Goal: Information Seeking & Learning: Learn about a topic

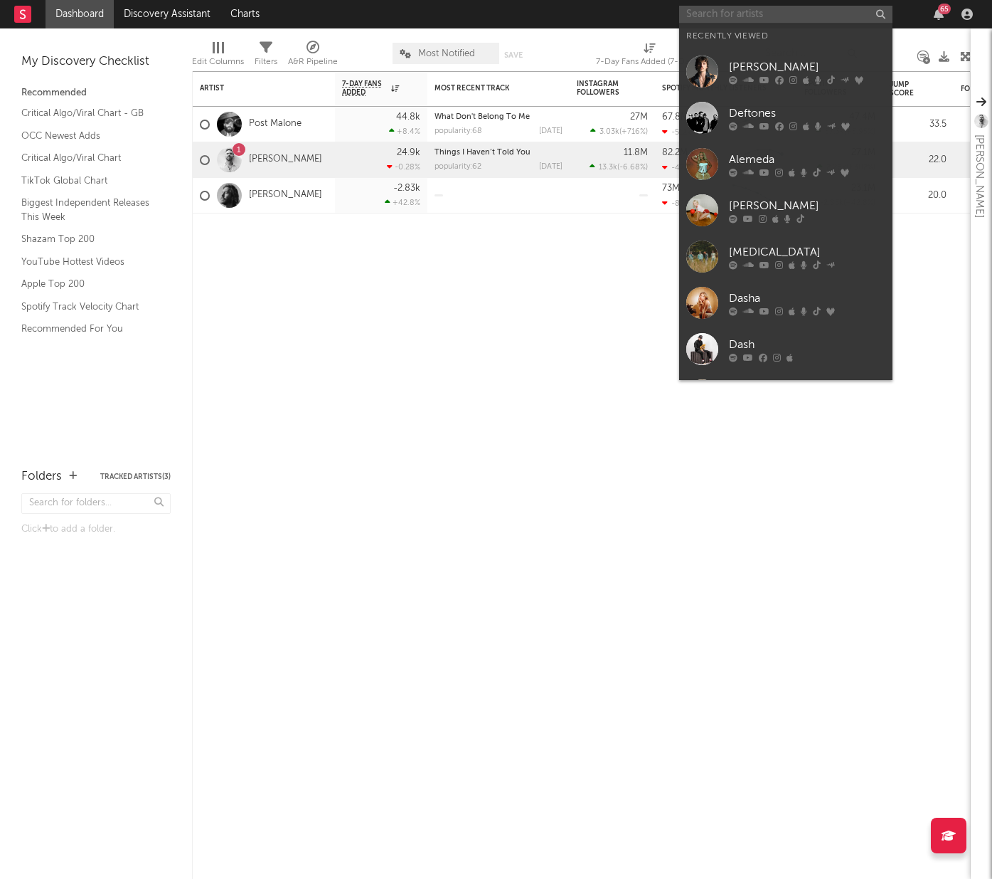
click at [783, 14] on input "text" at bounding box center [785, 15] width 213 height 18
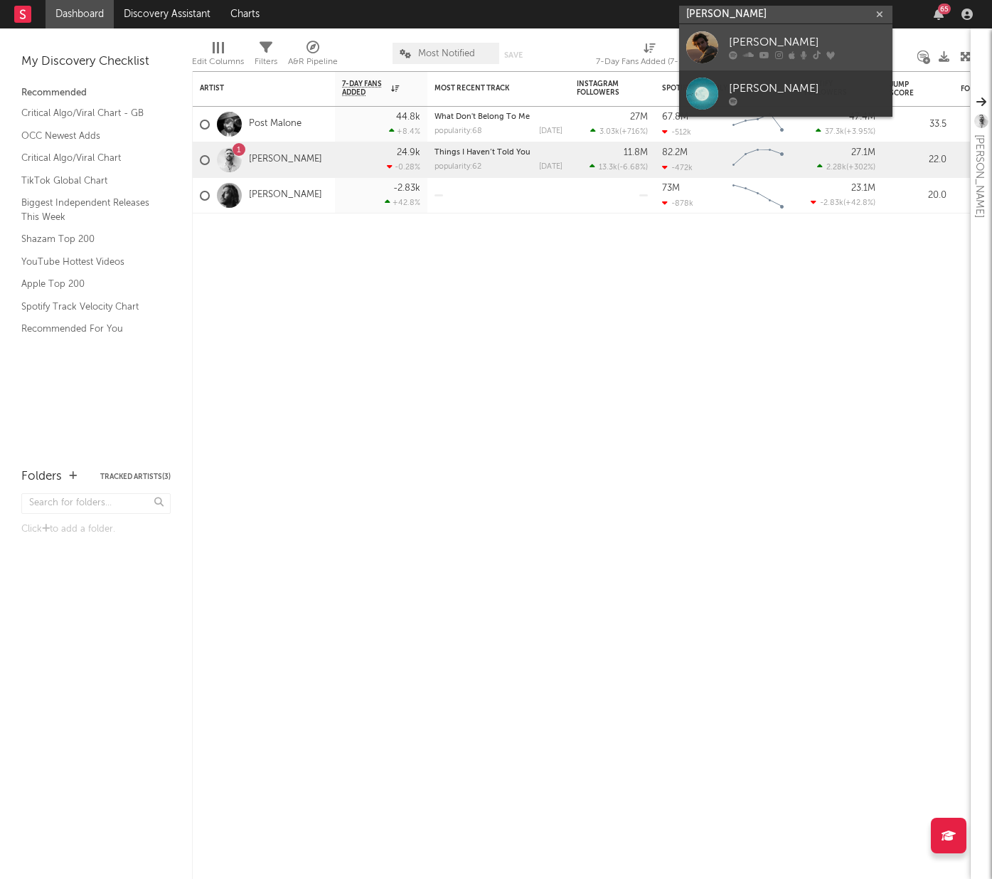
type input "[PERSON_NAME]"
click at [793, 31] on link "[PERSON_NAME]" at bounding box center [785, 47] width 213 height 46
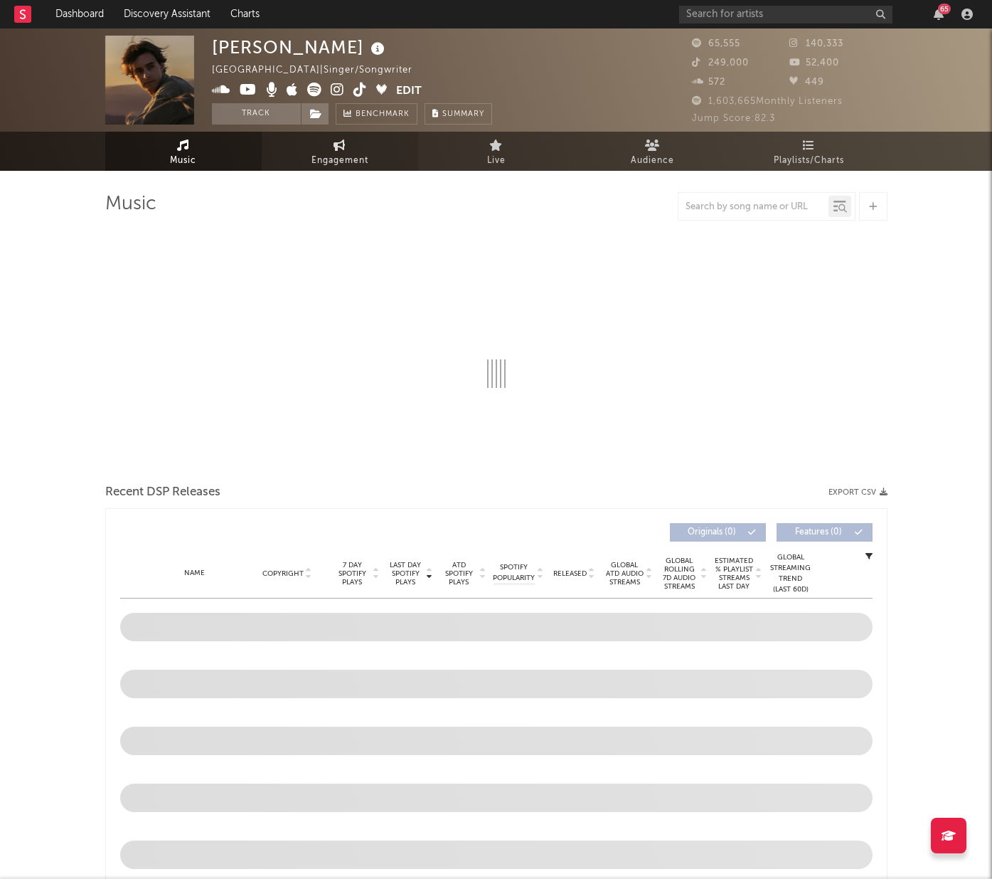
click at [323, 157] on span "Engagement" at bounding box center [340, 160] width 57 height 17
select select "1w"
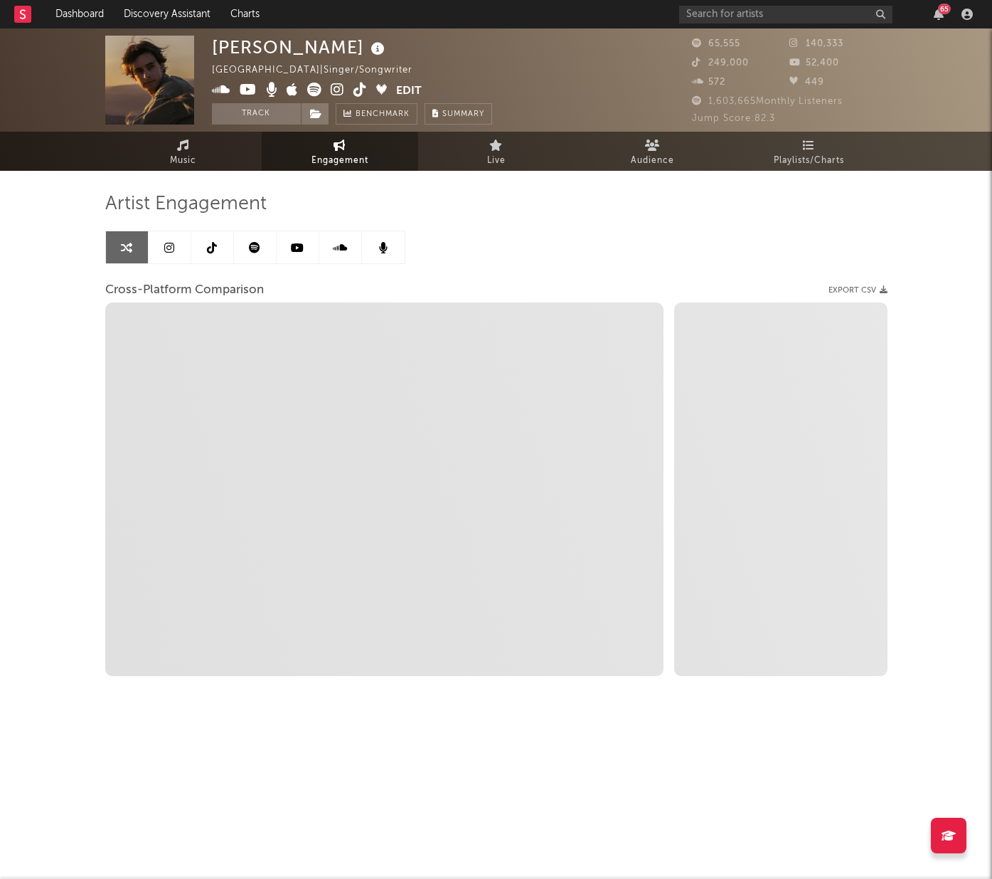
click at [506, 245] on div "Artist Engagement Cross-Platform Comparison Export CSV Zoom 1w 1m 3m 6m YTD 1y …" at bounding box center [496, 434] width 783 height 484
select select "1m"
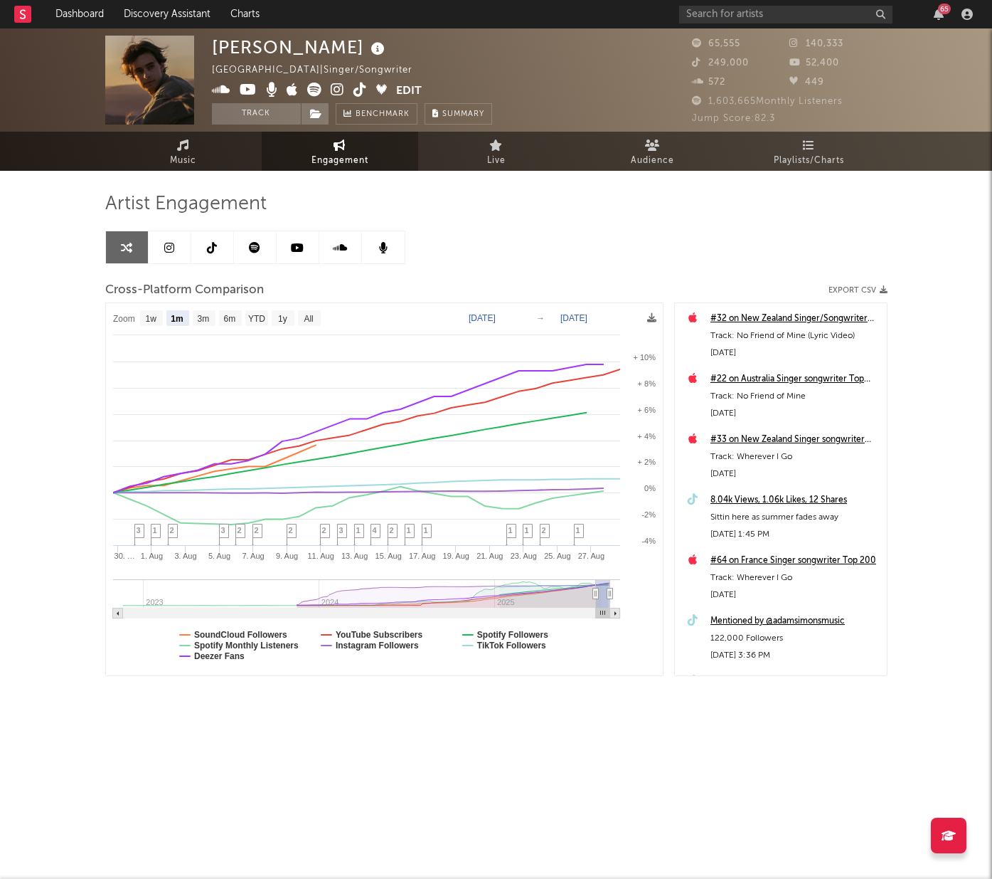
click at [161, 243] on link at bounding box center [170, 247] width 43 height 32
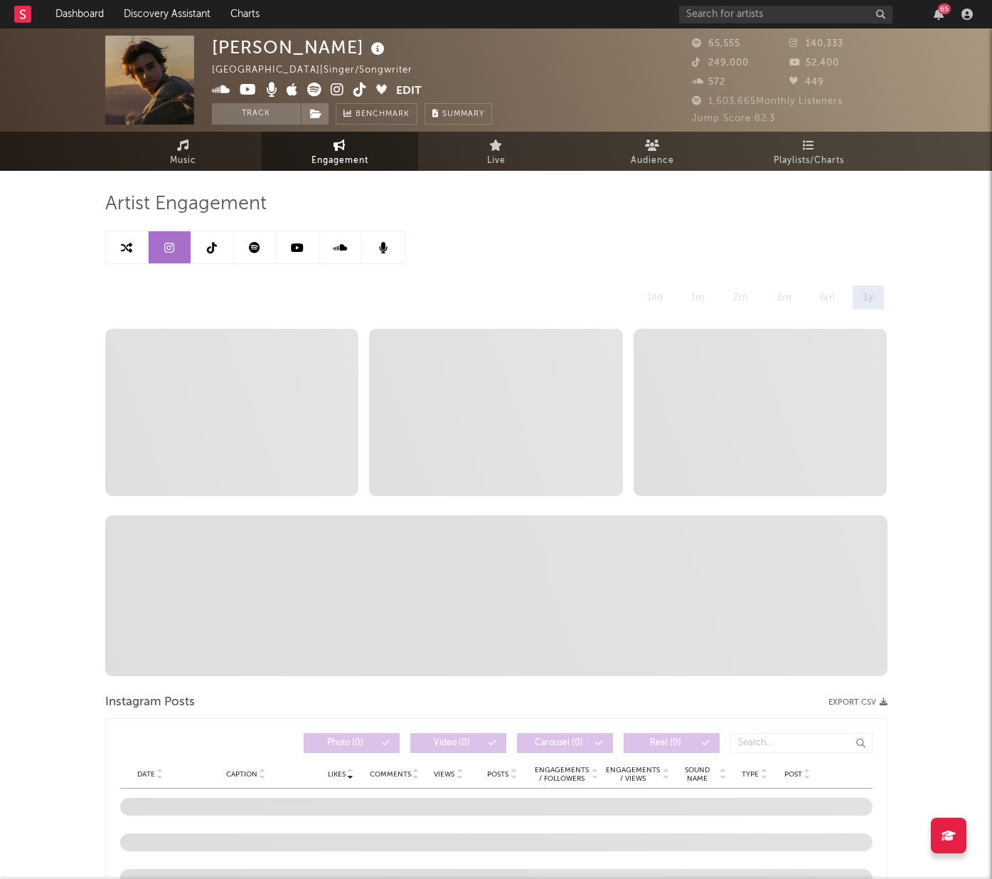
click at [129, 245] on icon at bounding box center [126, 247] width 11 height 11
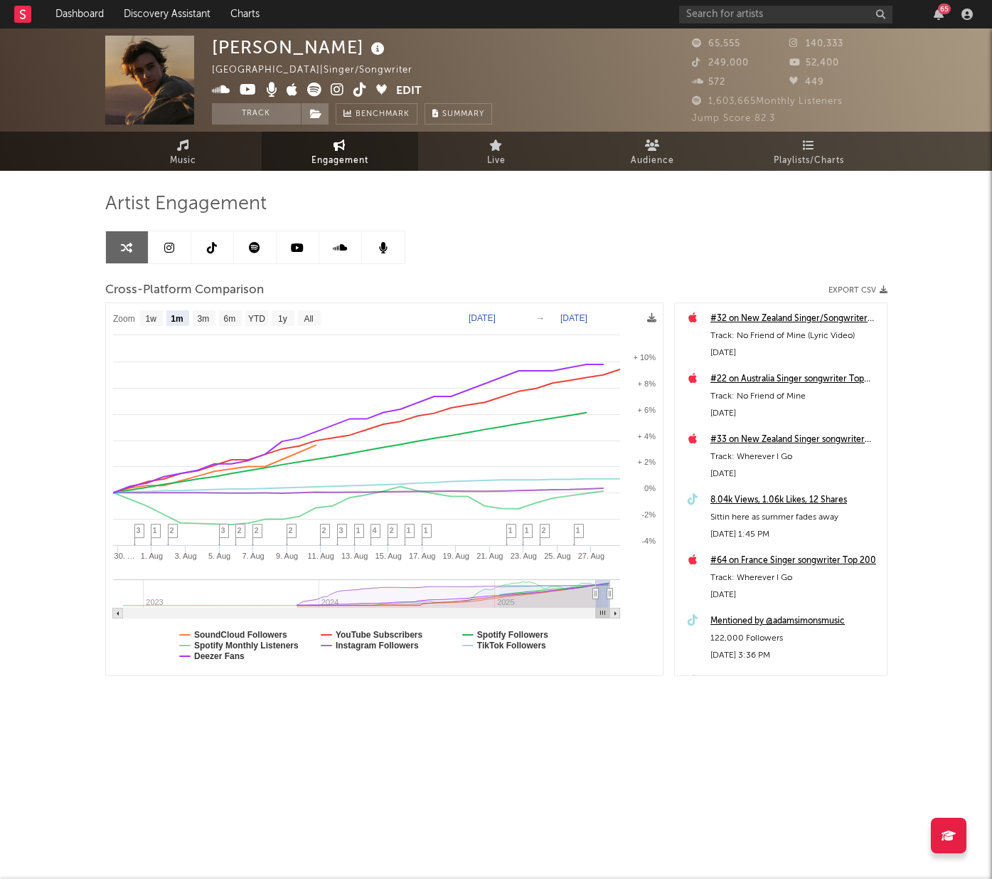
select select "1m"
click at [496, 319] on text "[DATE]" at bounding box center [482, 318] width 27 height 10
click at [523, 315] on input "[DATE]" at bounding box center [490, 318] width 66 height 14
type input "[DATE]"
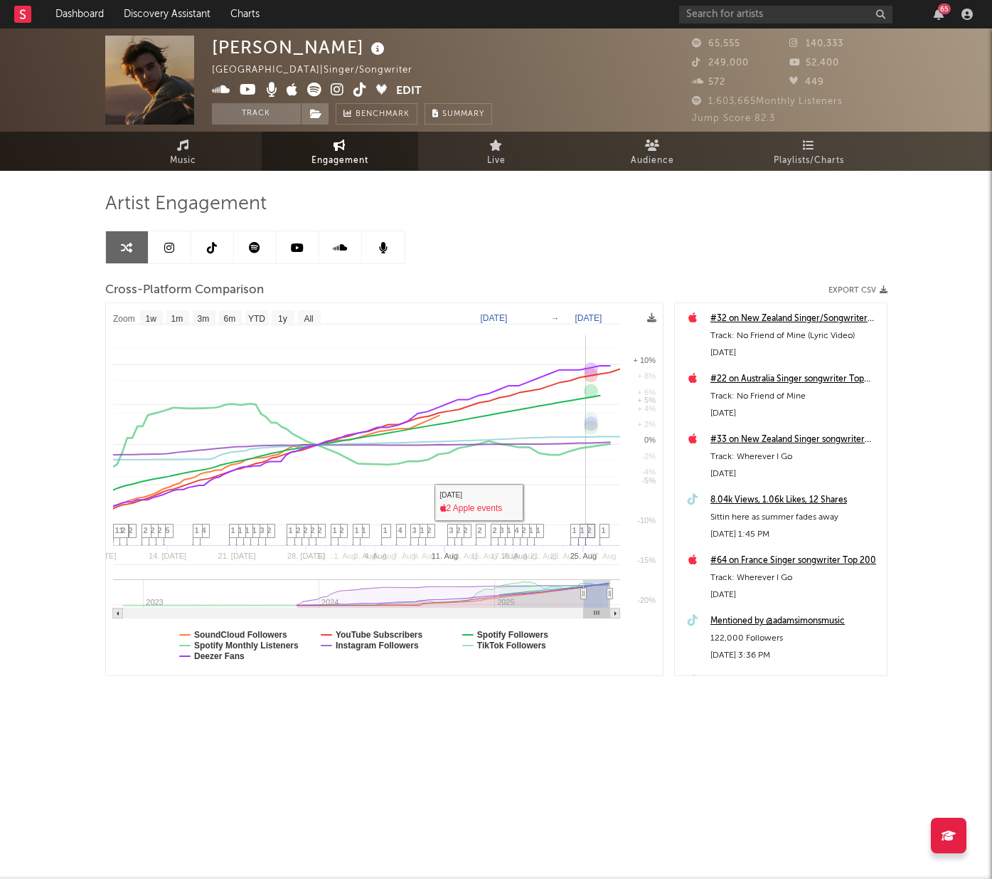
select select "1w"
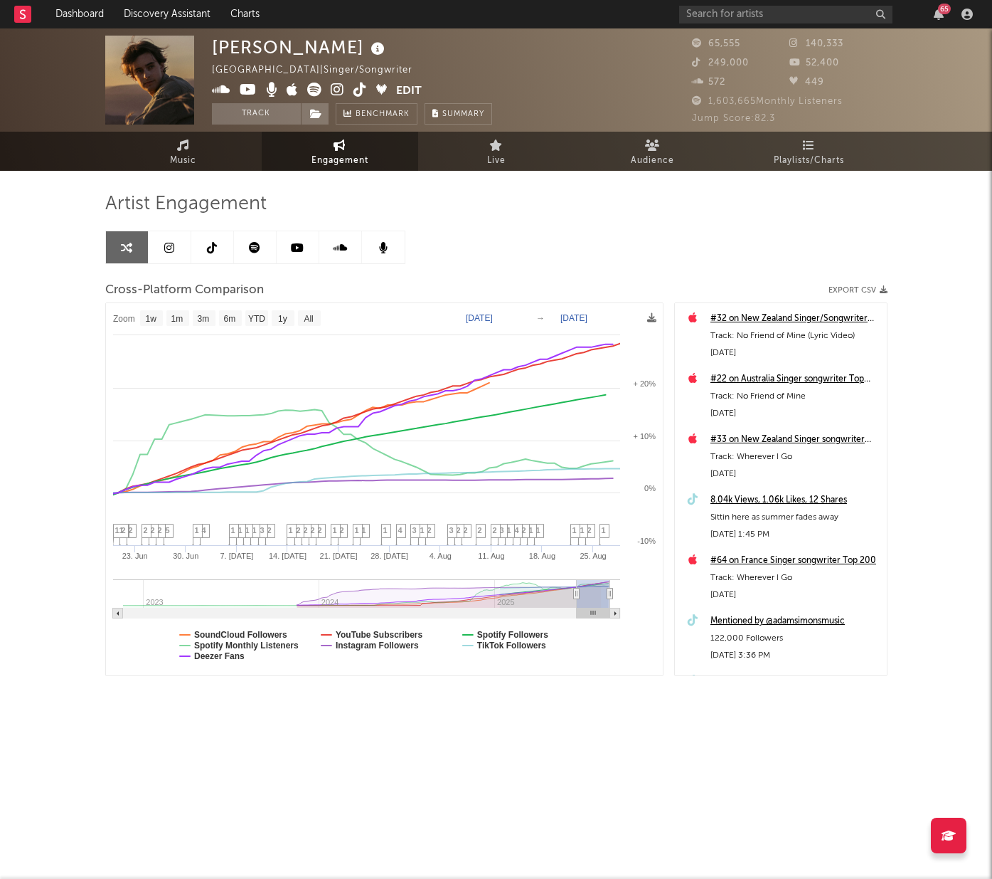
click at [172, 253] on link at bounding box center [170, 247] width 43 height 32
select select "6m"
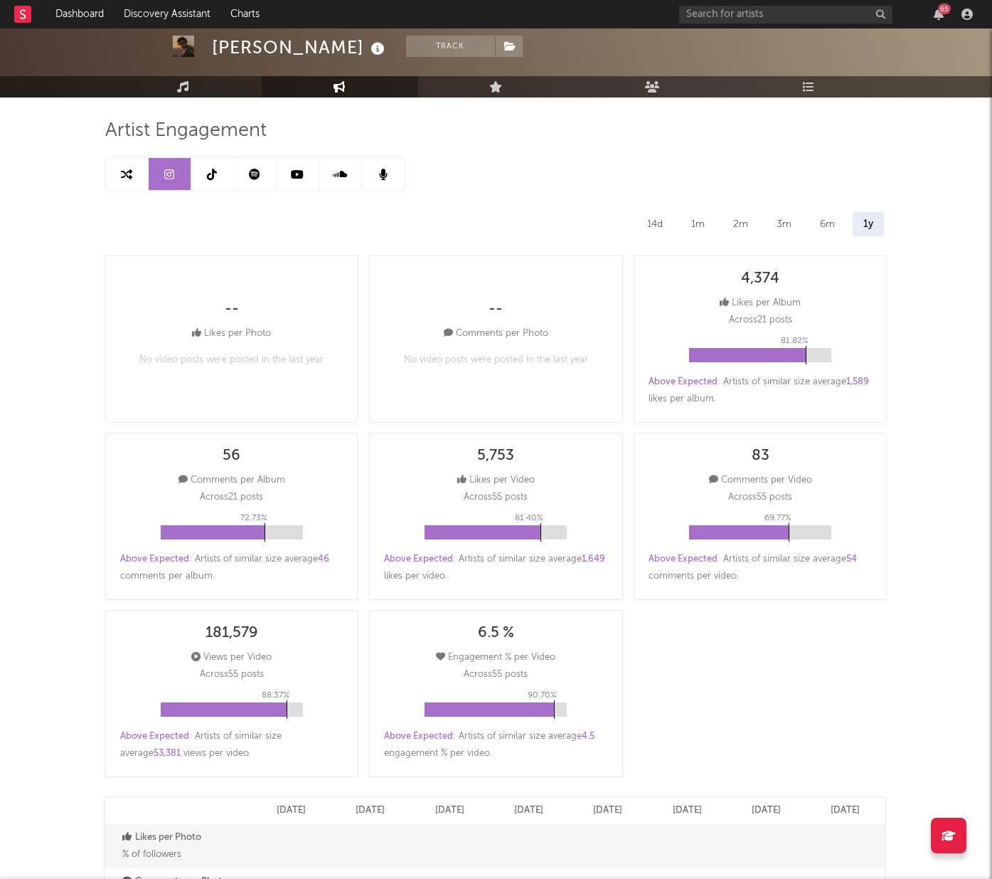
scroll to position [70, 0]
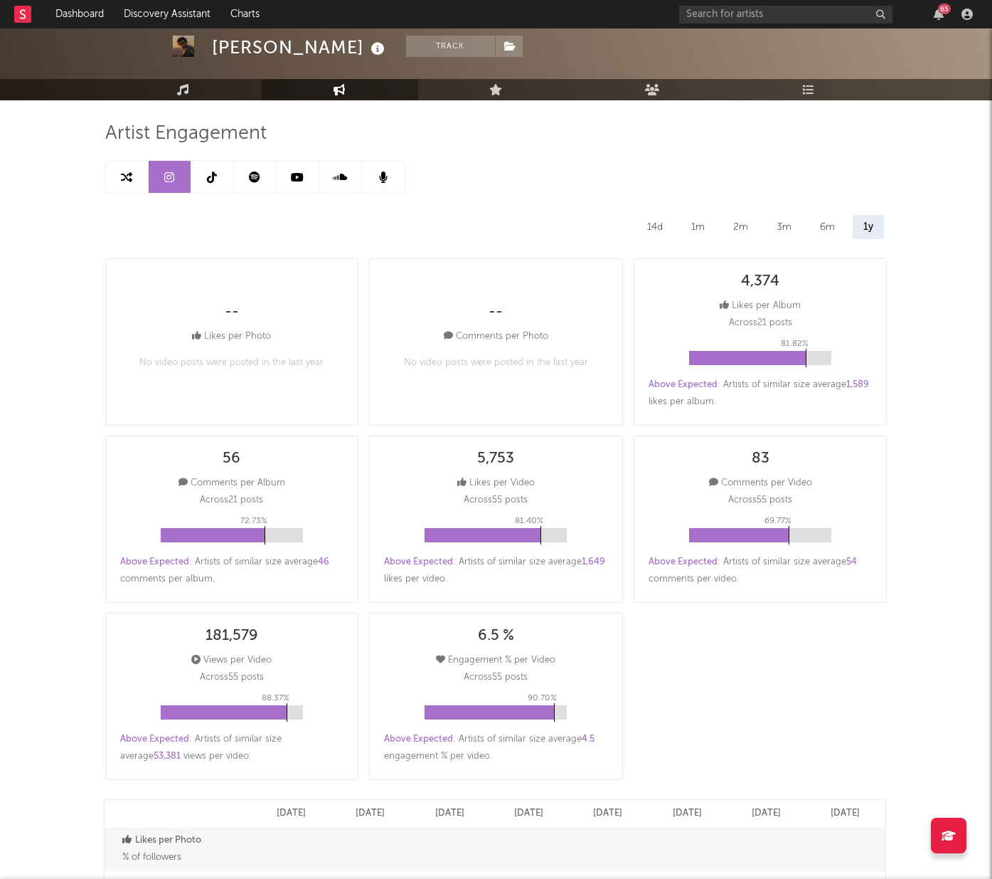
click at [696, 226] on div "1m" at bounding box center [698, 227] width 35 height 24
click at [726, 226] on div "2m" at bounding box center [742, 227] width 36 height 24
click at [760, 226] on div "14d 1m 2m 3m 6m 1y" at bounding box center [496, 227] width 783 height 24
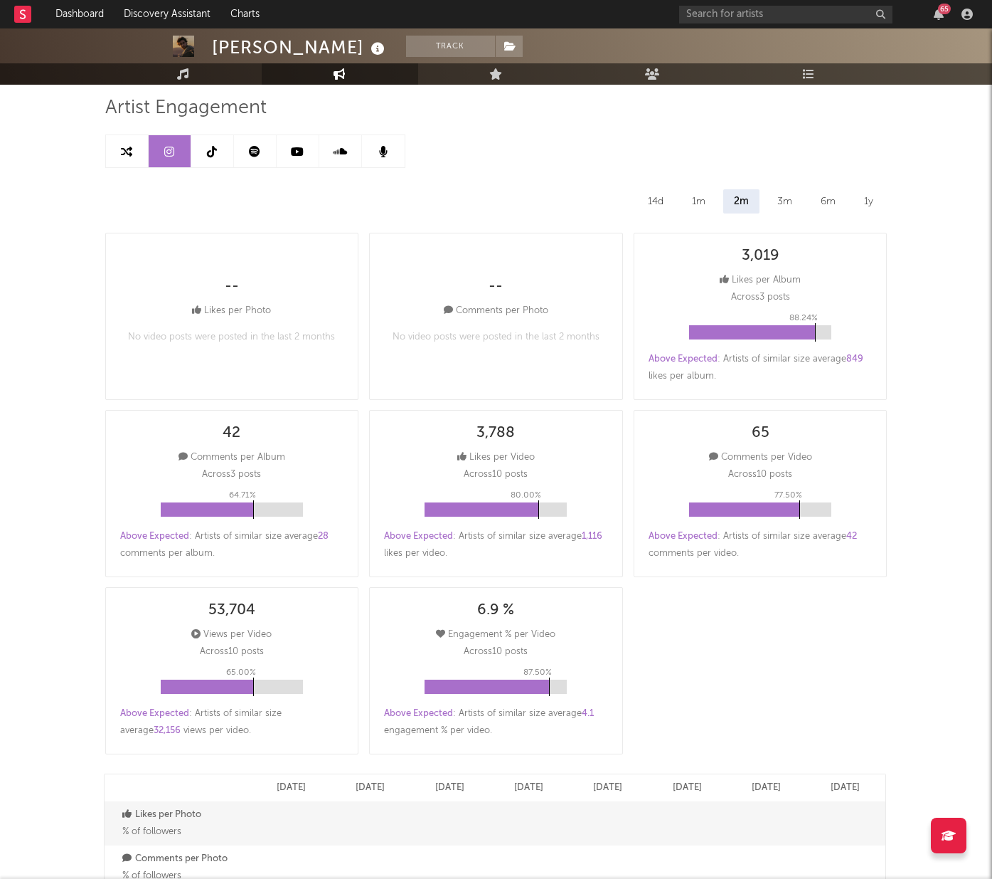
scroll to position [97, 0]
click at [784, 319] on div "88.24 %" at bounding box center [760, 331] width 142 height 38
click at [802, 327] on div at bounding box center [752, 331] width 126 height 14
click at [813, 331] on div at bounding box center [752, 331] width 126 height 14
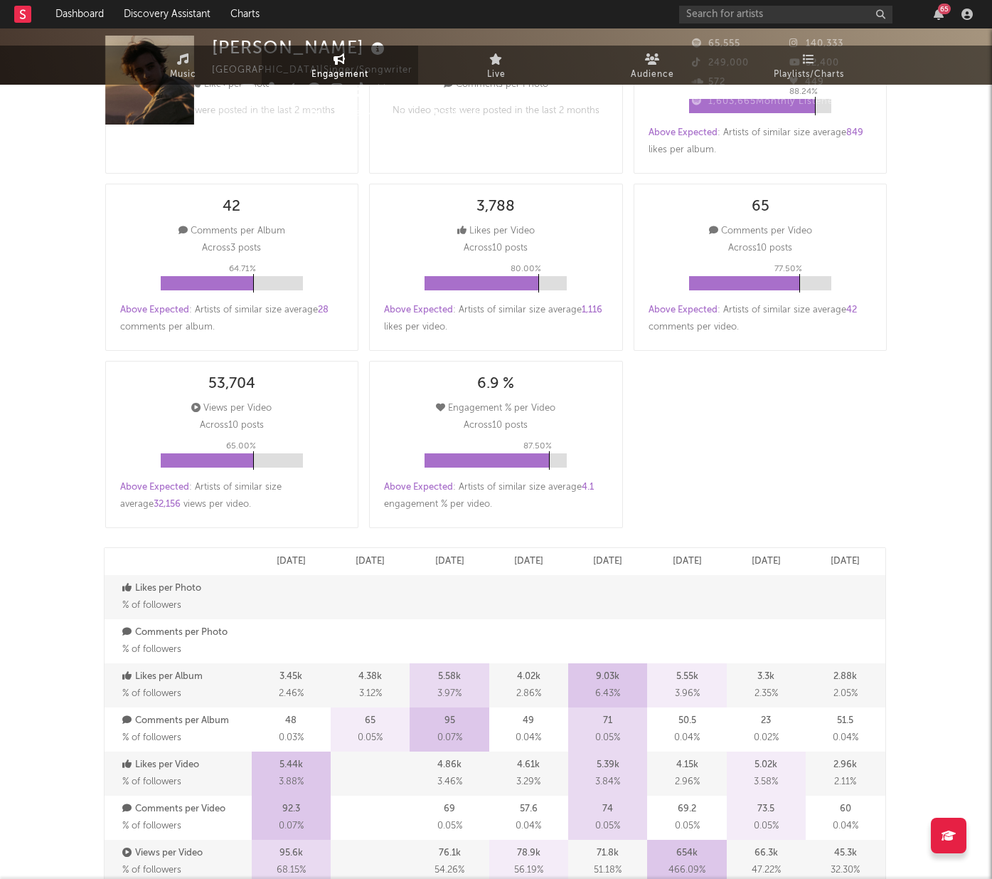
scroll to position [0, 0]
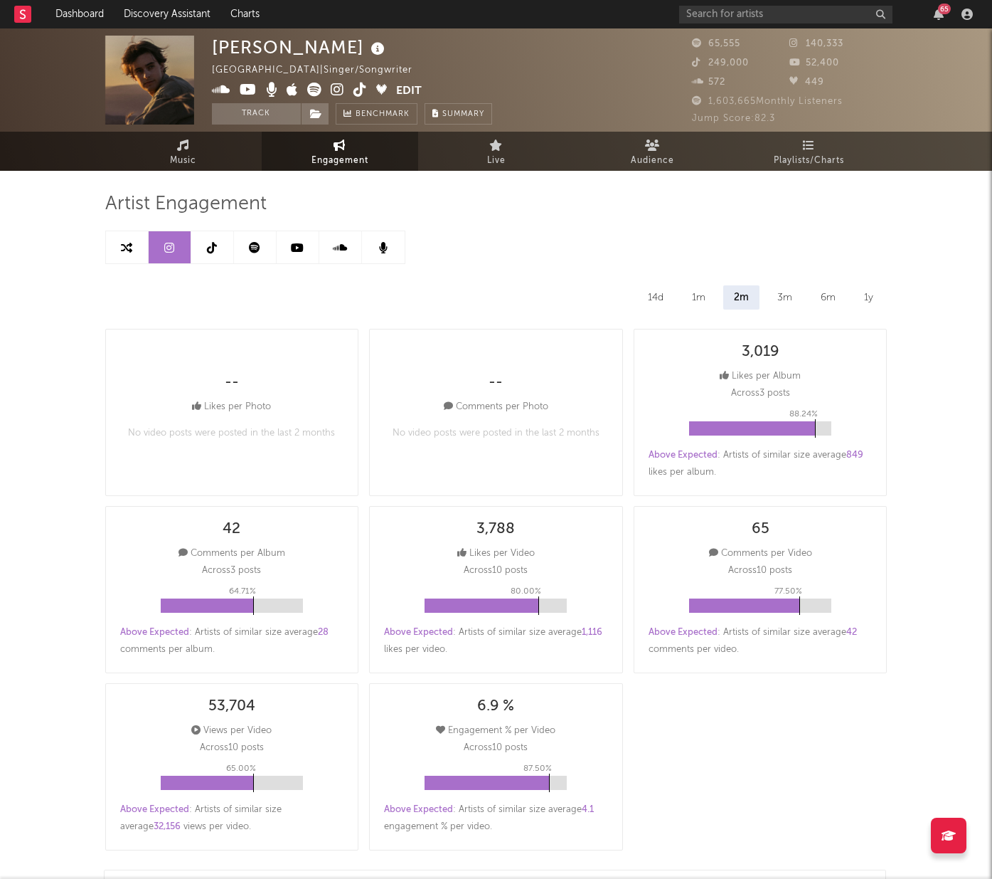
click at [217, 253] on link at bounding box center [212, 247] width 43 height 32
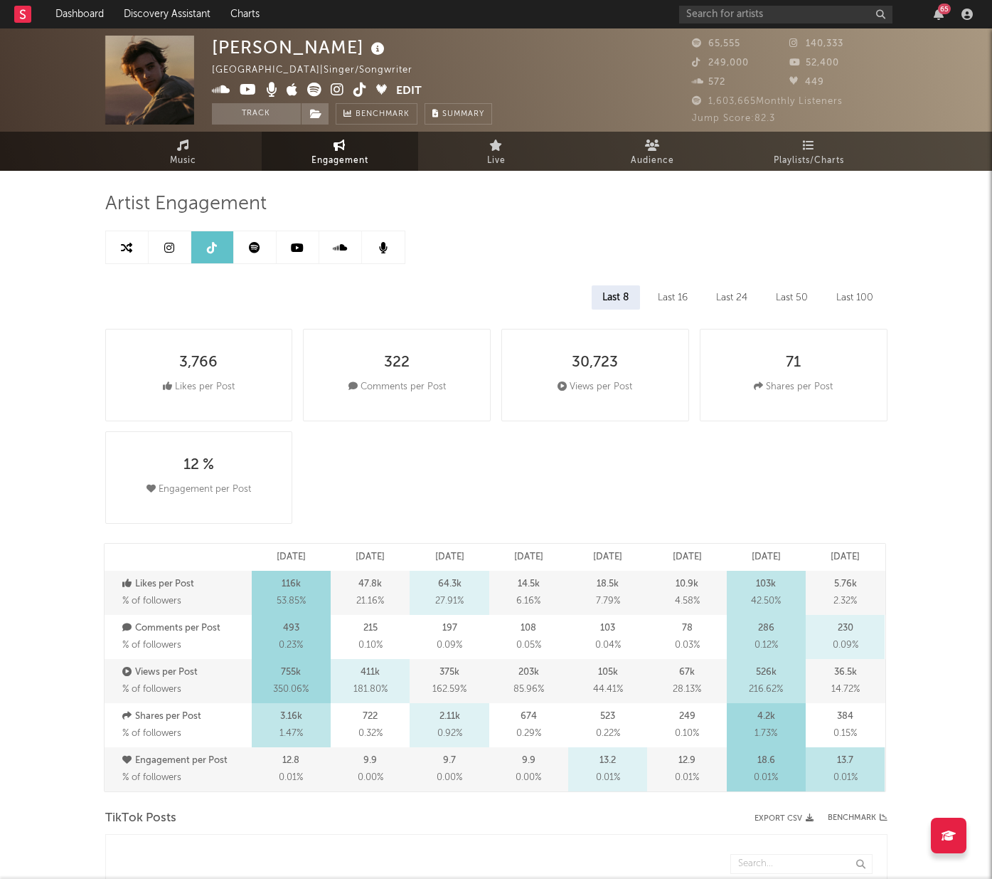
select select "6m"
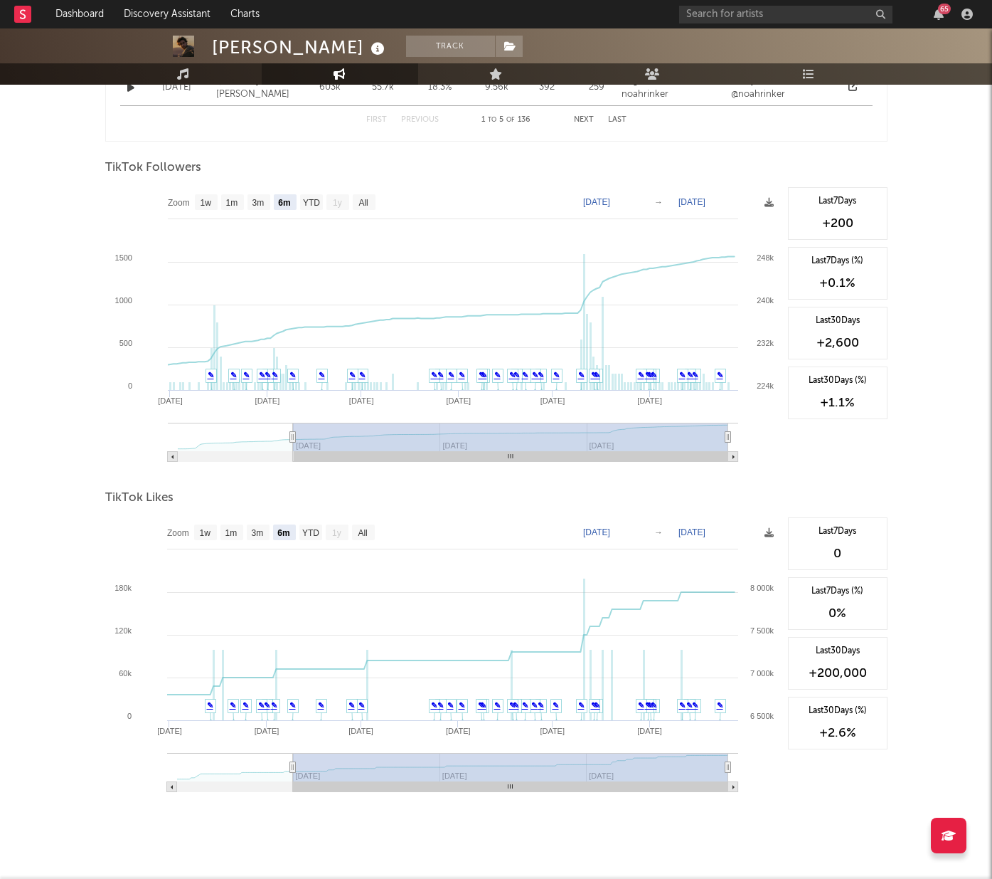
scroll to position [1331, 0]
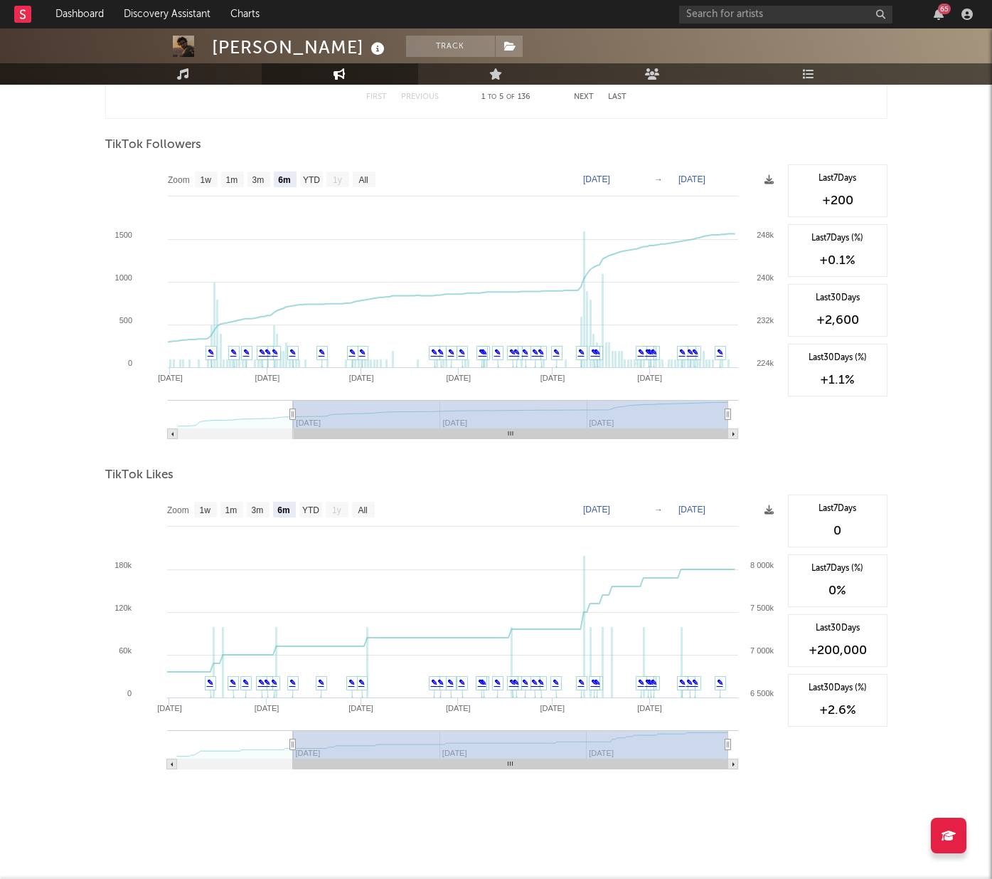
click at [610, 509] on text "[DATE]" at bounding box center [596, 509] width 27 height 10
click at [639, 509] on input "[DATE]" at bounding box center [606, 509] width 66 height 14
type input "[DATE]"
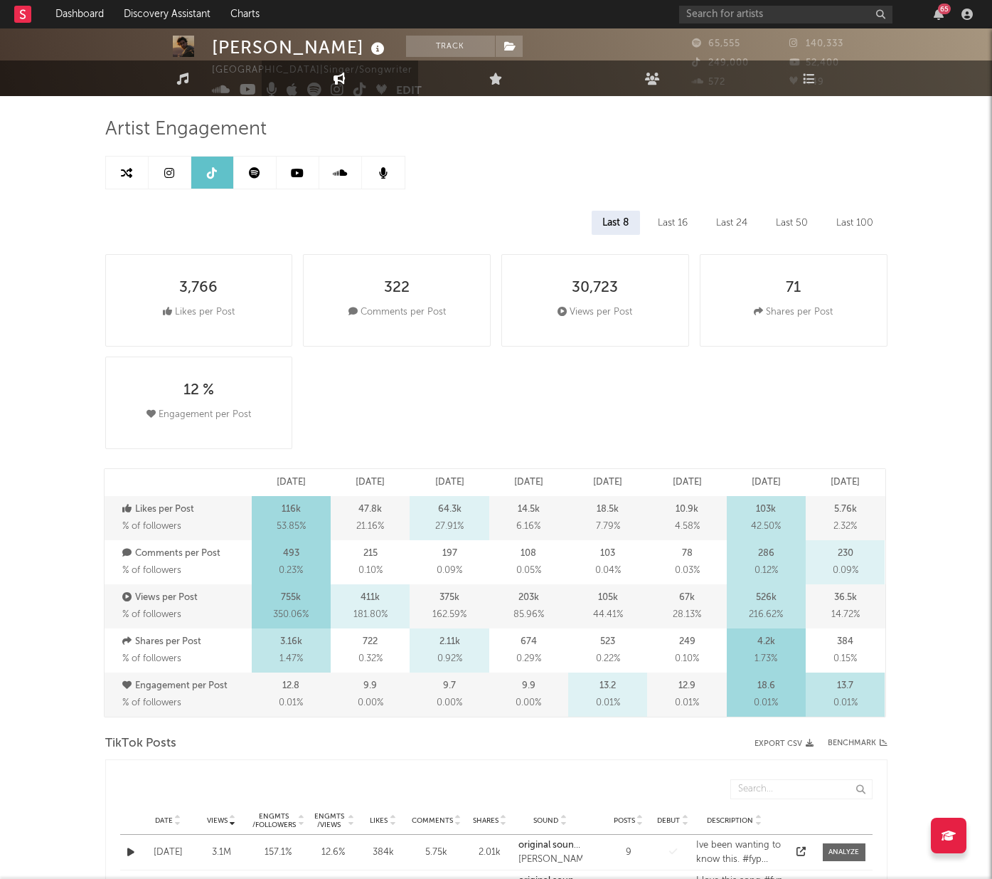
scroll to position [0, 0]
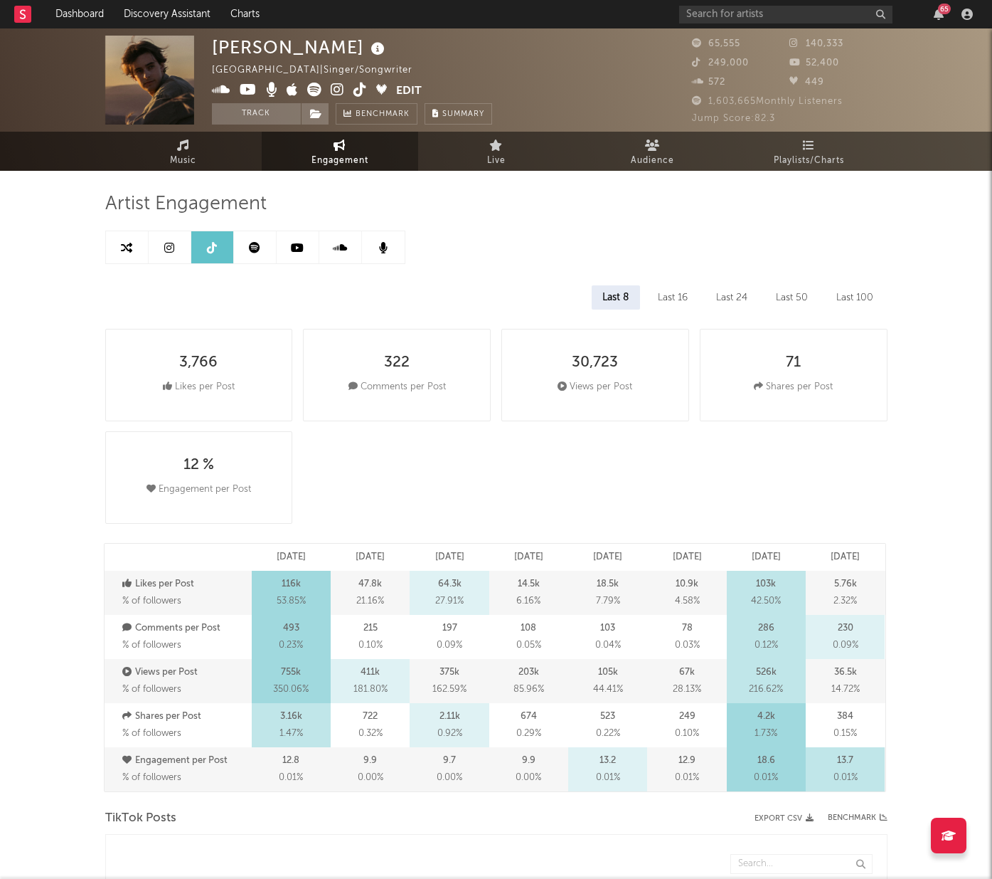
click at [631, 361] on div "30,723 Views per Post" at bounding box center [596, 375] width 188 height 92
click at [177, 247] on link at bounding box center [170, 247] width 43 height 32
select select "6m"
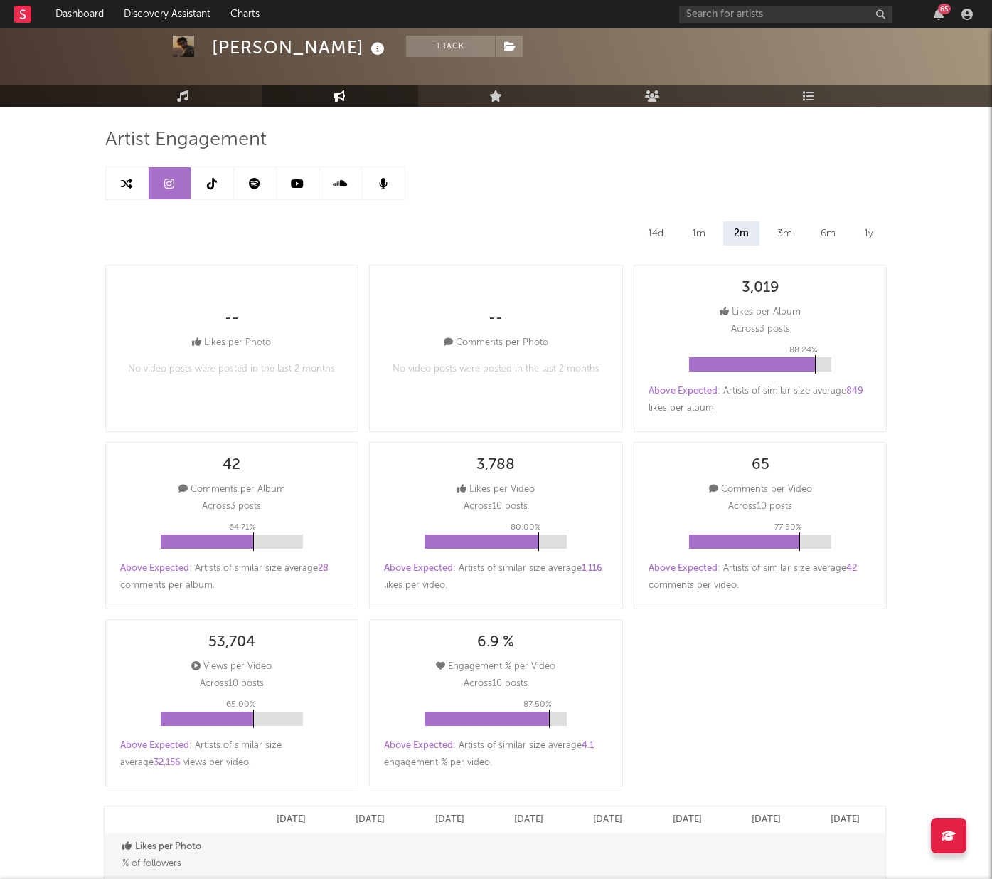
scroll to position [70, 0]
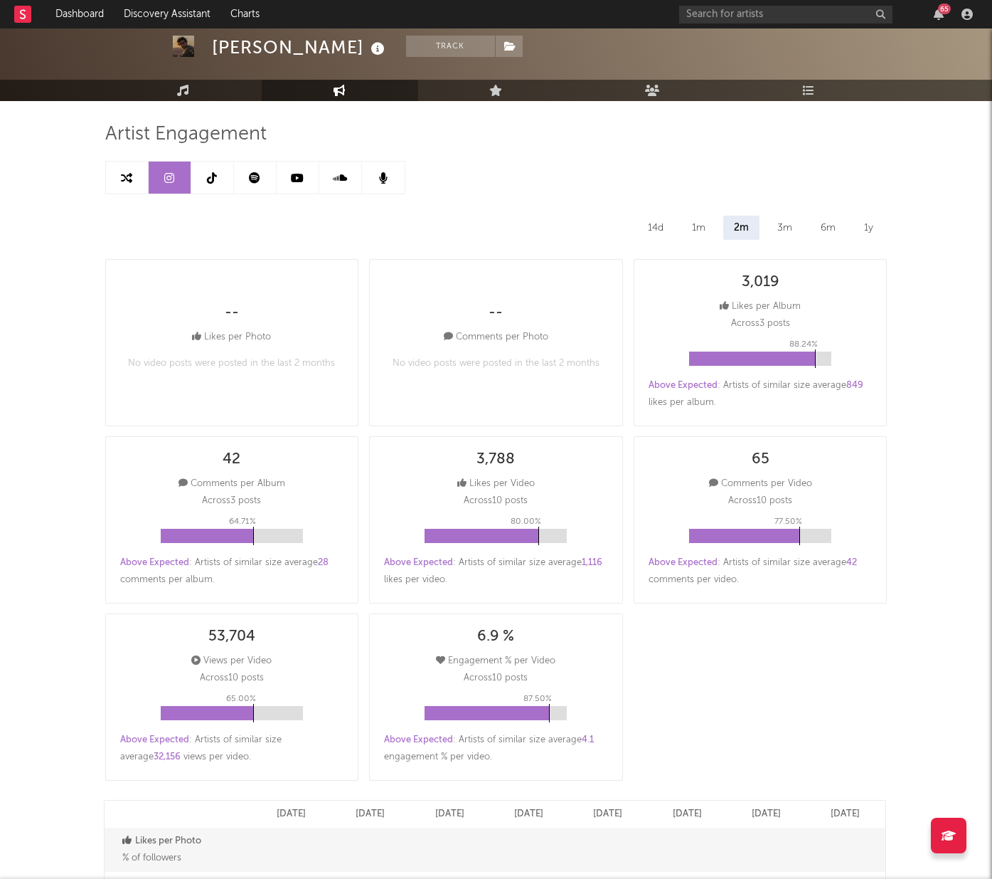
click at [260, 169] on link at bounding box center [255, 177] width 43 height 32
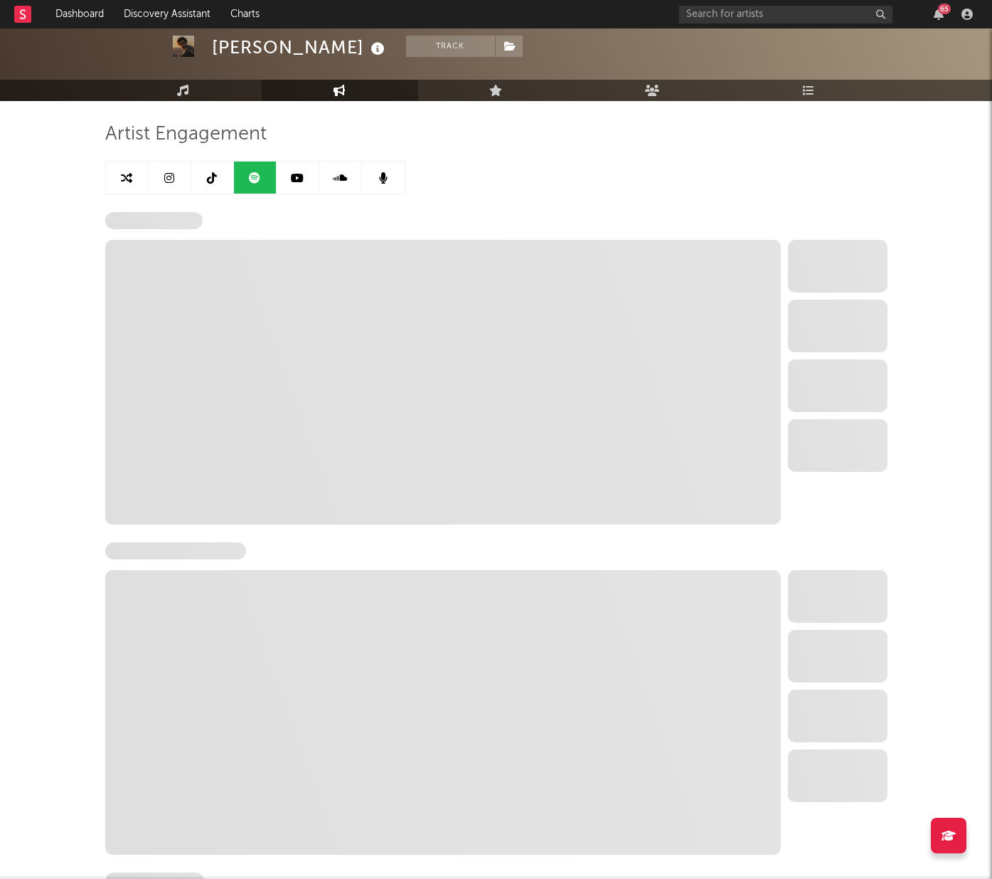
select select "6m"
select select "1w"
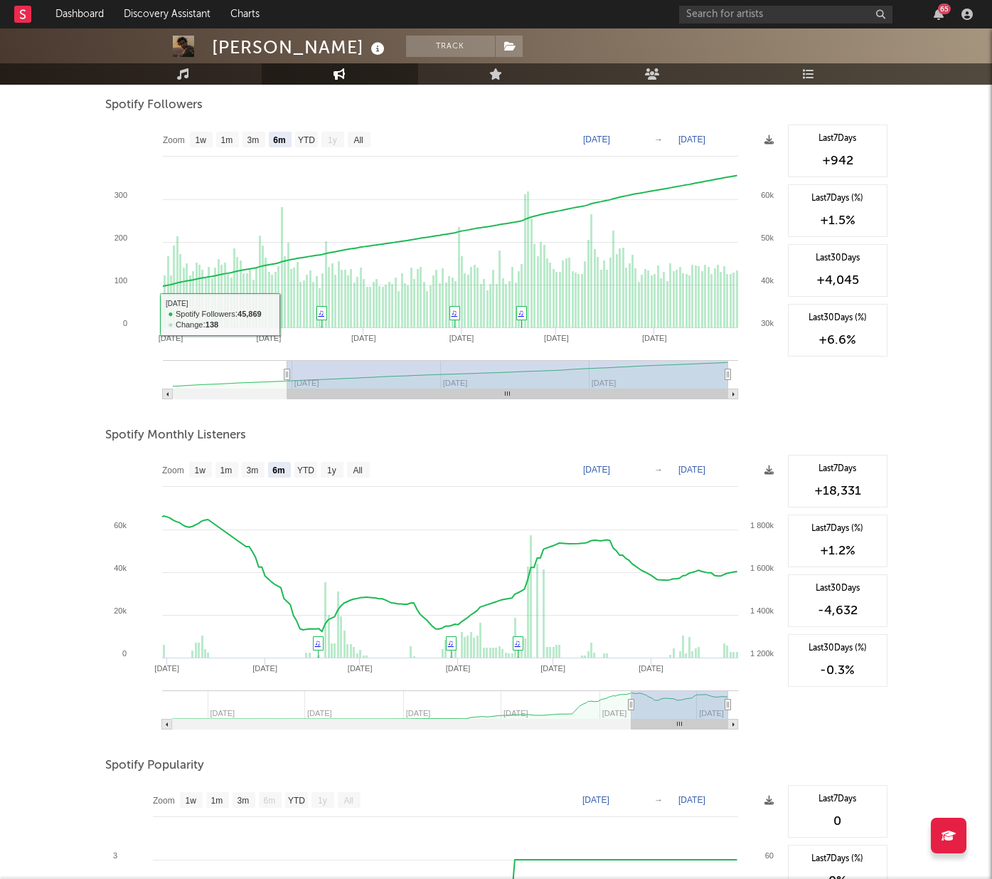
scroll to position [186, 0]
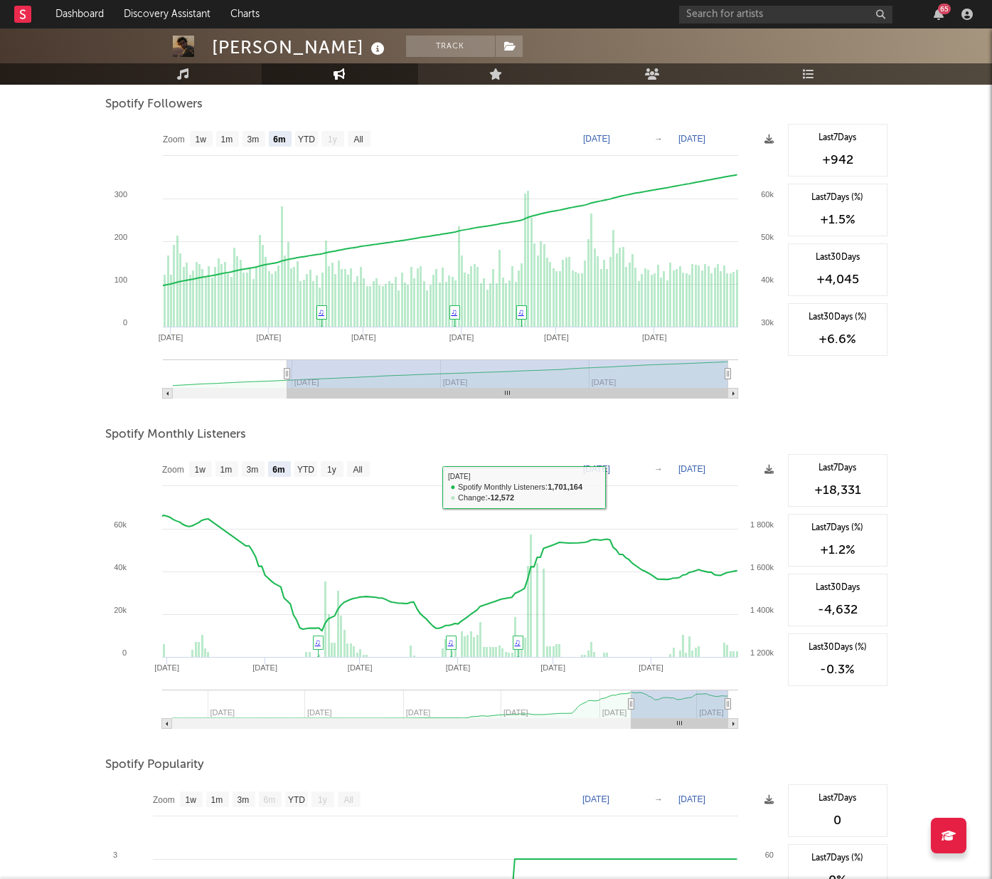
click at [610, 468] on text "[DATE]" at bounding box center [596, 469] width 27 height 10
click at [639, 469] on input "[DATE]" at bounding box center [606, 469] width 66 height 14
type input "[DATE]"
